Goal: Task Accomplishment & Management: Manage account settings

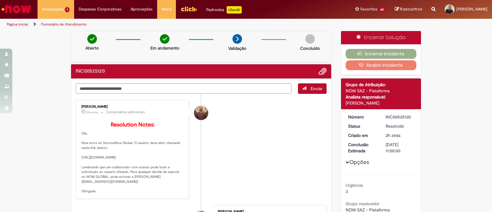
click at [148, 154] on p "Resolution Notes: Ola, Para erros no ServiceNow Global. O usuário deve abrir ch…" at bounding box center [133, 158] width 102 height 72
click at [126, 153] on p "Resolution Notes: Ola, Para erros no ServiceNow Global. O usuário deve abrir ch…" at bounding box center [133, 158] width 102 height 72
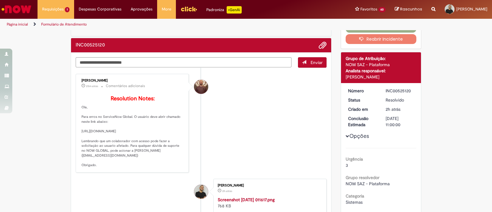
scroll to position [38, 0]
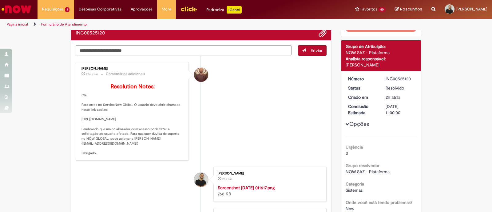
click at [137, 132] on p "Resolution Notes: Ola, Para erros no ServiceNow Global. O usuário deve abrir ch…" at bounding box center [133, 120] width 102 height 72
copy p "[URL][DOMAIN_NAME]"
click at [232, 110] on li "[PERSON_NAME] 25m atrás 25 minutos atrás Comentários adicionais Resolution Note…" at bounding box center [201, 111] width 251 height 99
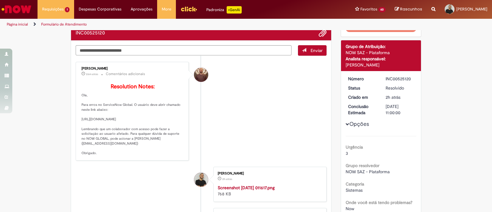
click at [102, 67] on div "[PERSON_NAME]" at bounding box center [133, 69] width 102 height 4
copy div "[PERSON_NAME]"
click at [109, 67] on div "[PERSON_NAME]" at bounding box center [133, 69] width 102 height 4
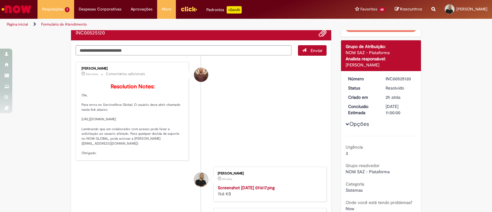
click at [109, 67] on div "[PERSON_NAME]" at bounding box center [133, 69] width 102 height 4
click at [235, 103] on li "[PERSON_NAME] 26m atrás 26 minutos atrás Comentários adicionais Resolution Note…" at bounding box center [201, 111] width 251 height 99
click at [399, 78] on div "INC00525120" at bounding box center [400, 79] width 29 height 6
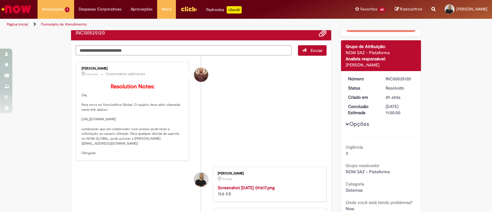
click at [399, 78] on div "INC00525120" at bounding box center [400, 79] width 29 height 6
copy div "INC00525120"
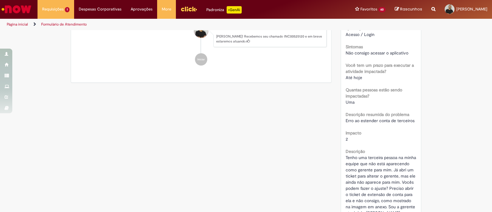
scroll to position [307, 0]
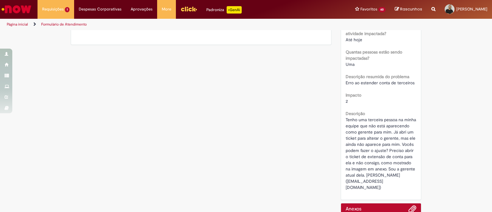
click at [363, 130] on span "Tenho uma terceira pessoa na minha equipe que não está aparecendo como gerente …" at bounding box center [382, 153] width 72 height 73
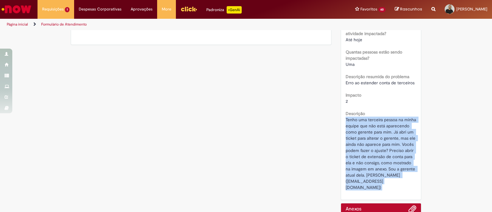
click at [363, 130] on span "Tenho uma terceira pessoa na minha equipe que não está aparecendo como gerente …" at bounding box center [382, 153] width 72 height 73
copy div "Tenho uma terceira pessoa na minha equipe que não está aparecendo como gerente …"
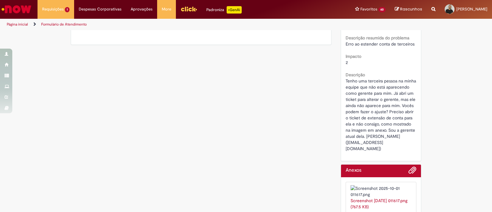
click at [373, 41] on span "Erro ao estender conta de terceiros" at bounding box center [380, 44] width 69 height 6
copy div "Erro ao estender conta de terceiros"
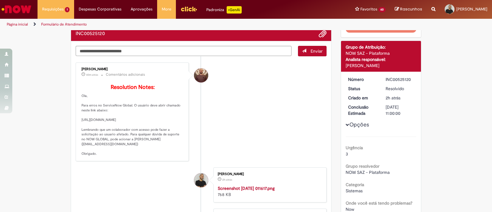
scroll to position [0, 0]
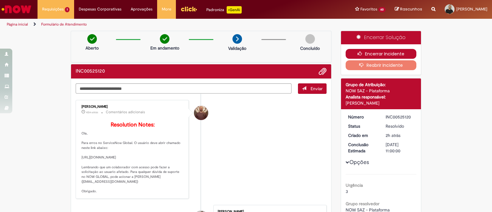
click at [392, 52] on button "Encerrar Incidente" at bounding box center [381, 54] width 71 height 10
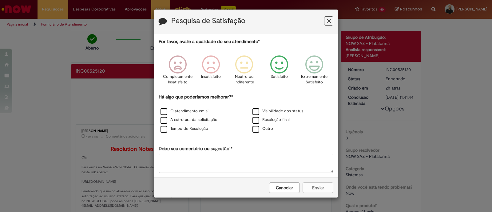
click at [280, 66] on icon "Feedback" at bounding box center [279, 64] width 23 height 18
click at [330, 22] on icon "Feedback" at bounding box center [329, 21] width 4 height 6
